Goal: Information Seeking & Learning: Learn about a topic

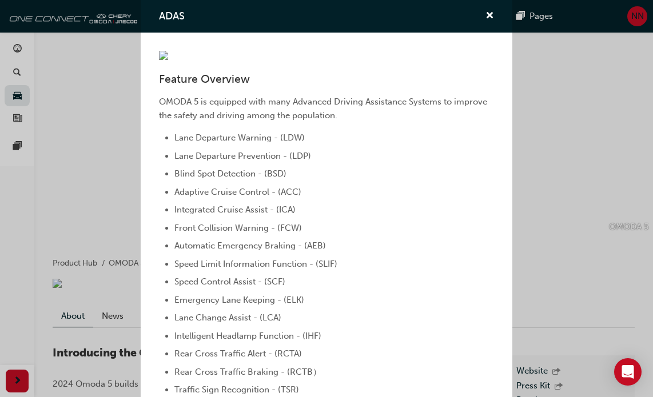
scroll to position [640, 0]
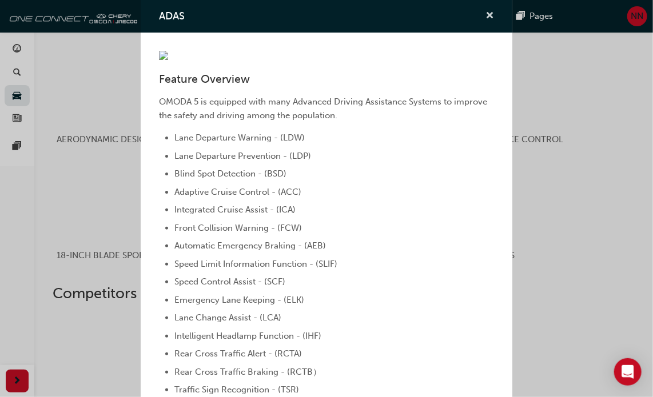
click at [485, 11] on span "cross-icon" at bounding box center [489, 16] width 9 height 10
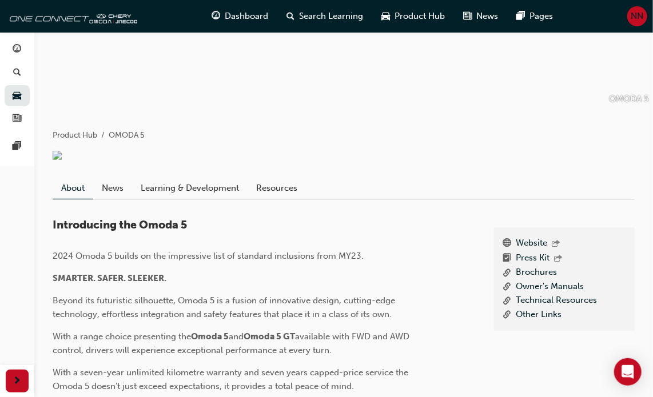
scroll to position [0, 0]
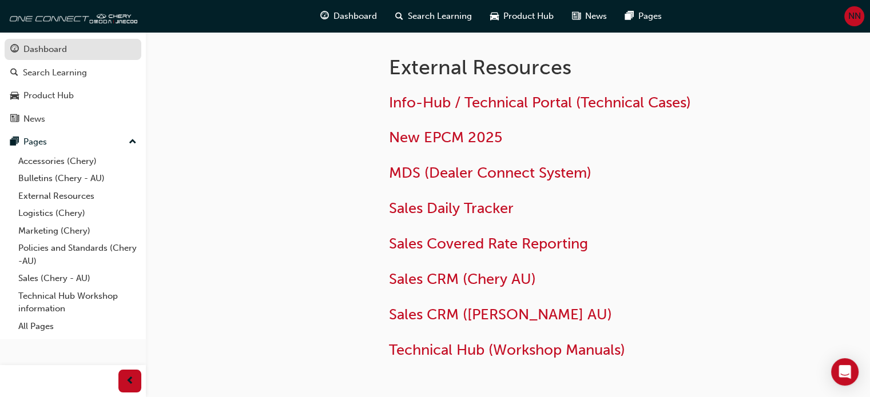
click at [41, 51] on div "Dashboard" at bounding box center [44, 49] width 43 height 13
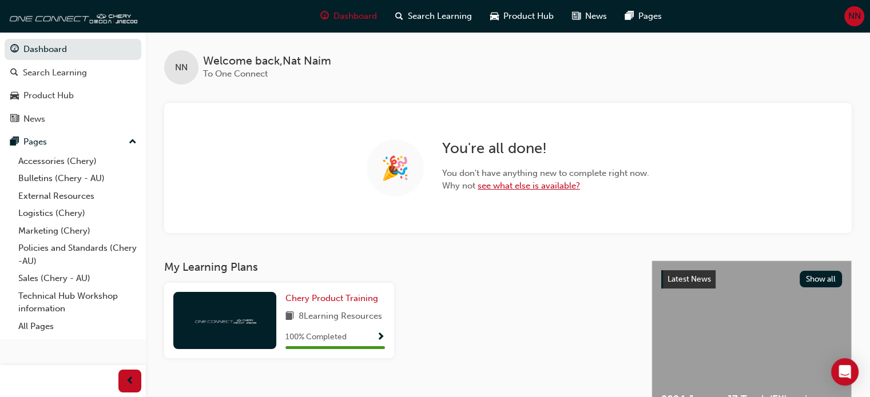
click at [513, 188] on link "see what else is available?" at bounding box center [528, 186] width 102 height 10
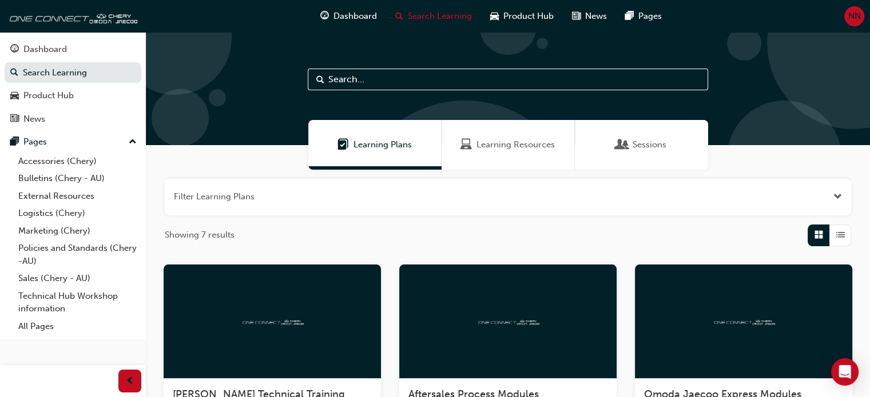
click at [635, 148] on span "Sessions" at bounding box center [649, 144] width 34 height 13
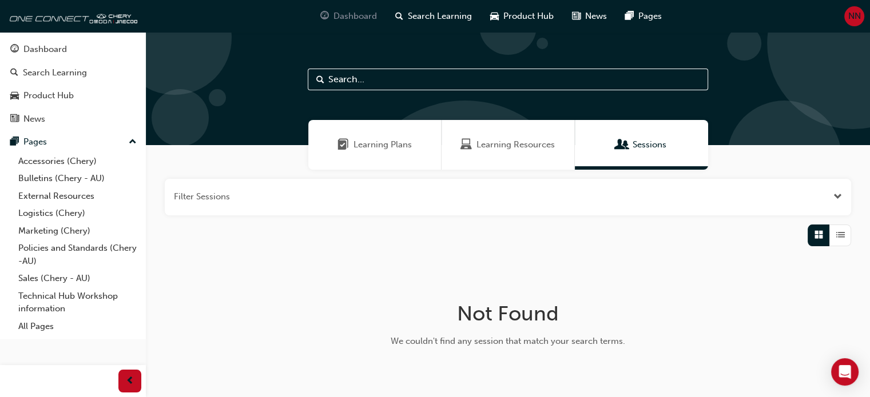
click at [348, 20] on span "Dashboard" at bounding box center [354, 16] width 43 height 13
